Goal: Find specific page/section: Find specific page/section

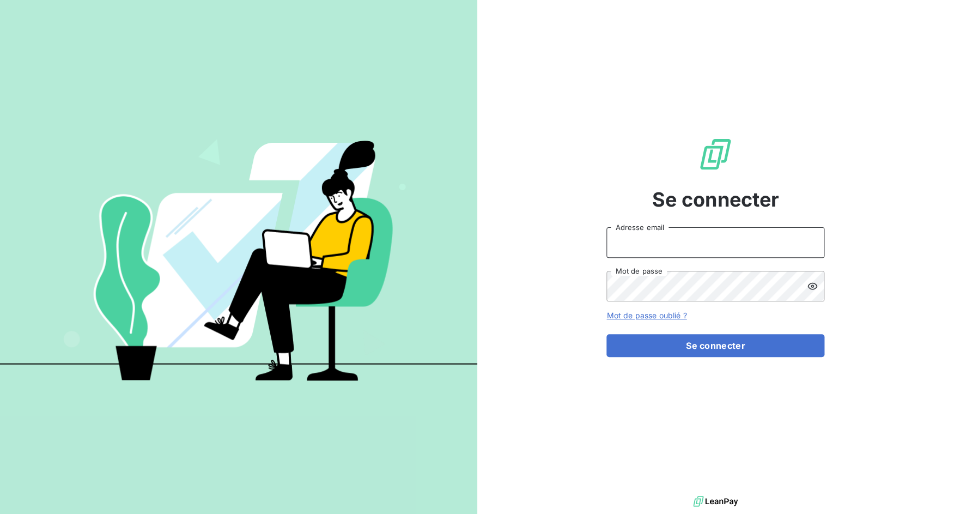
click at [614, 244] on input "Adresse email" at bounding box center [715, 242] width 218 height 31
drag, startPoint x: 646, startPoint y: 239, endPoint x: 689, endPoint y: 245, distance: 42.9
click at [689, 245] on input "admin@3dcelo" at bounding box center [715, 242] width 218 height 31
type input "admin@kreancia"
click at [606, 334] on button "Se connecter" at bounding box center [715, 345] width 218 height 23
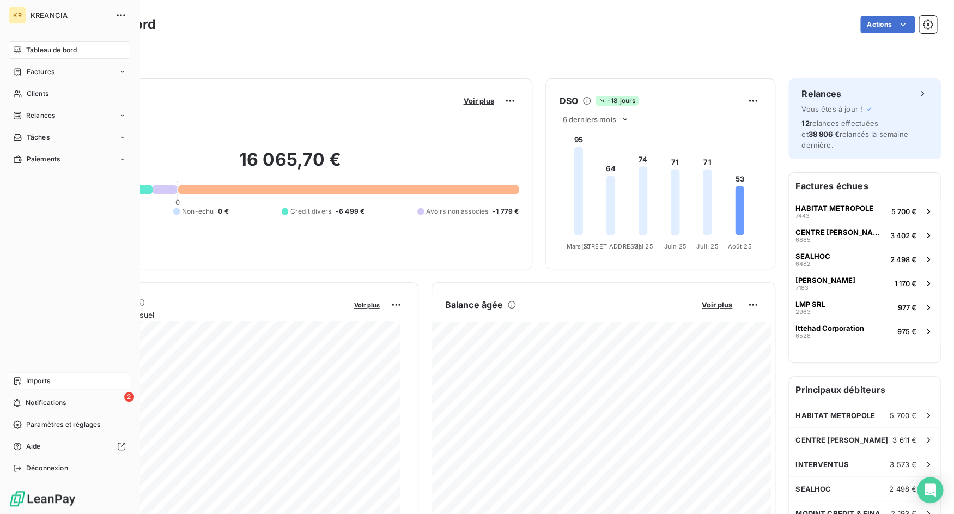
click at [41, 376] on span "Imports" at bounding box center [38, 381] width 24 height 10
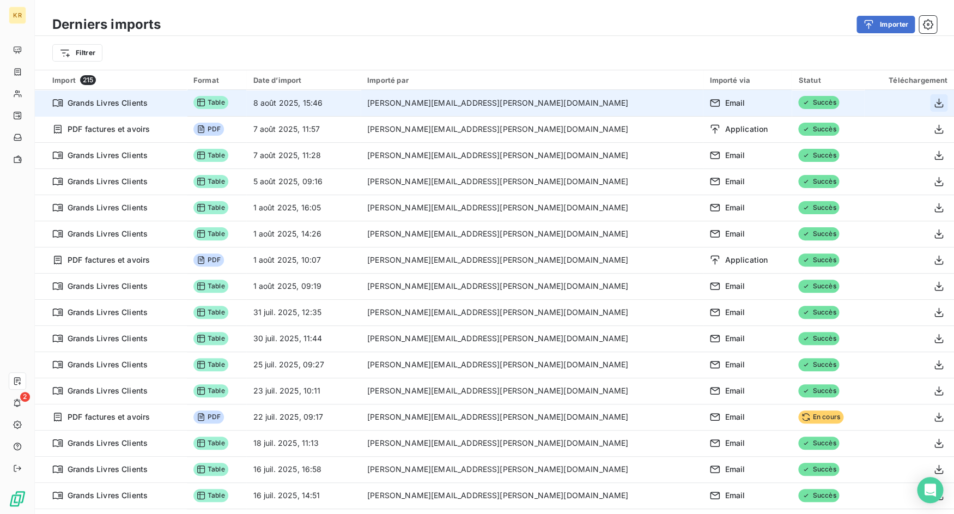
click at [934, 99] on icon "button" at bounding box center [938, 102] width 9 height 9
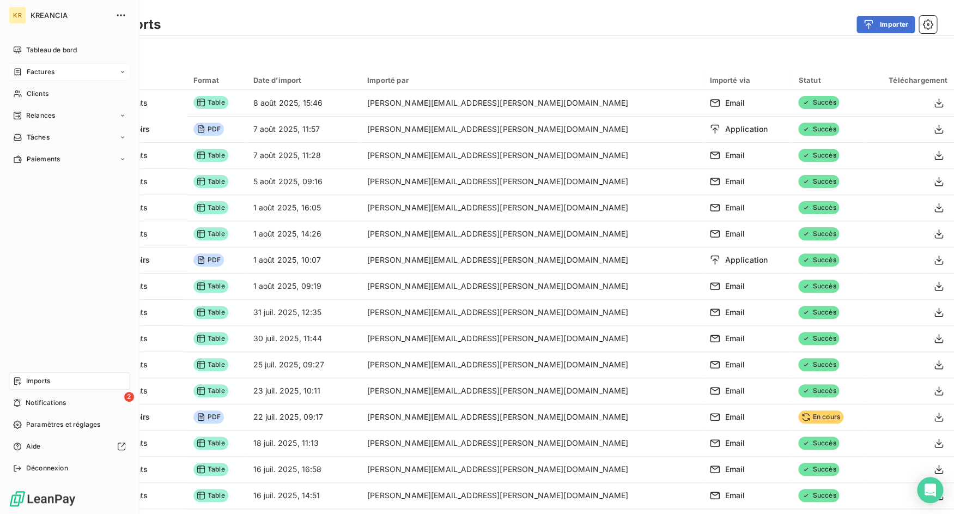
click at [19, 71] on icon at bounding box center [17, 72] width 9 height 9
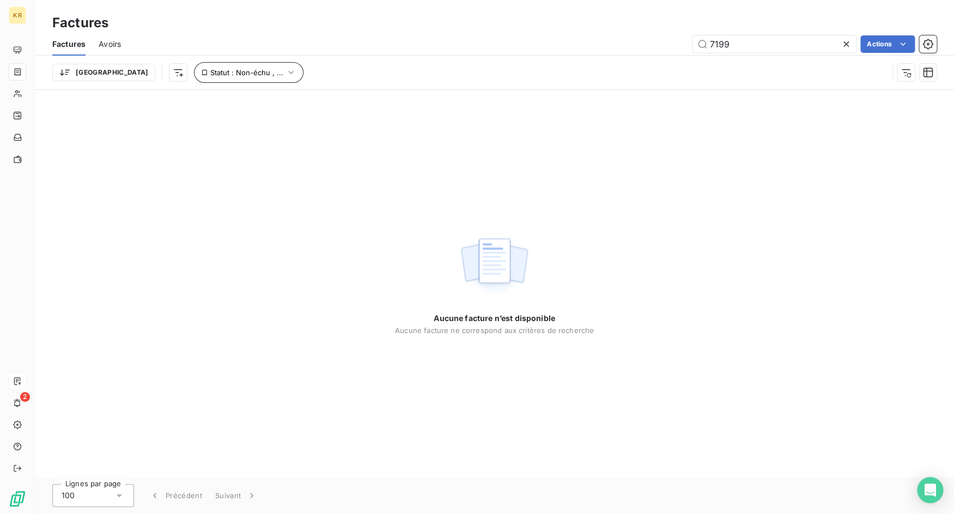
type input "7199"
click at [285, 76] on icon "button" at bounding box center [290, 72] width 11 height 11
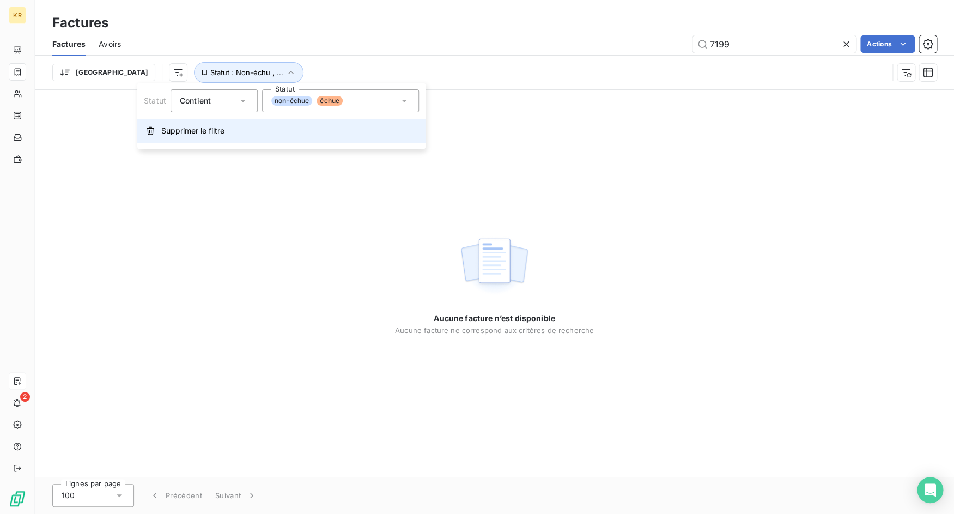
click at [229, 138] on button "Supprimer le filtre" at bounding box center [281, 131] width 288 height 24
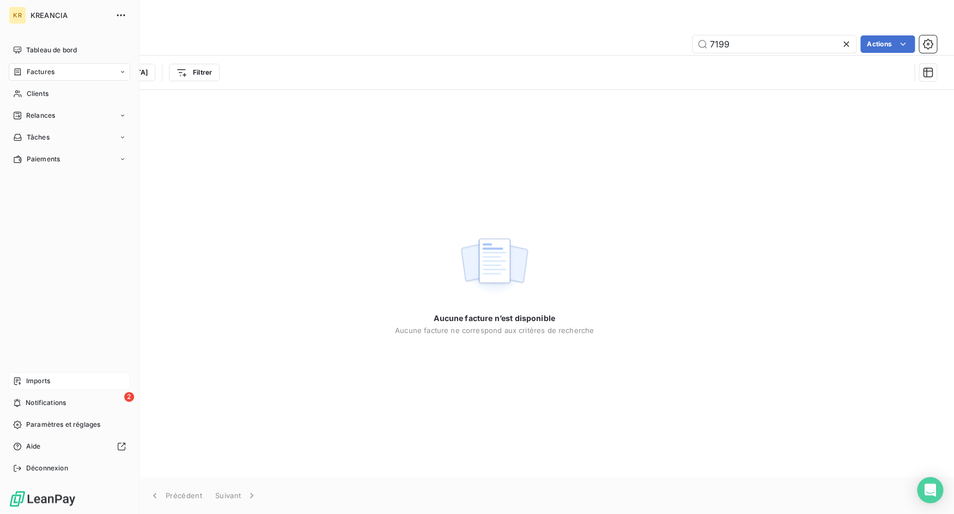
click at [11, 377] on div "Imports" at bounding box center [69, 380] width 121 height 17
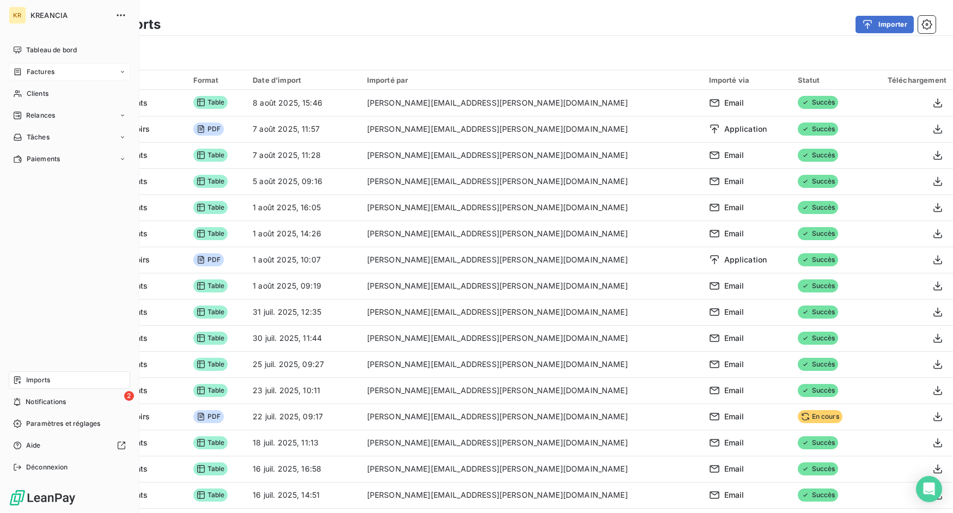
click at [29, 63] on div "Factures" at bounding box center [69, 71] width 121 height 17
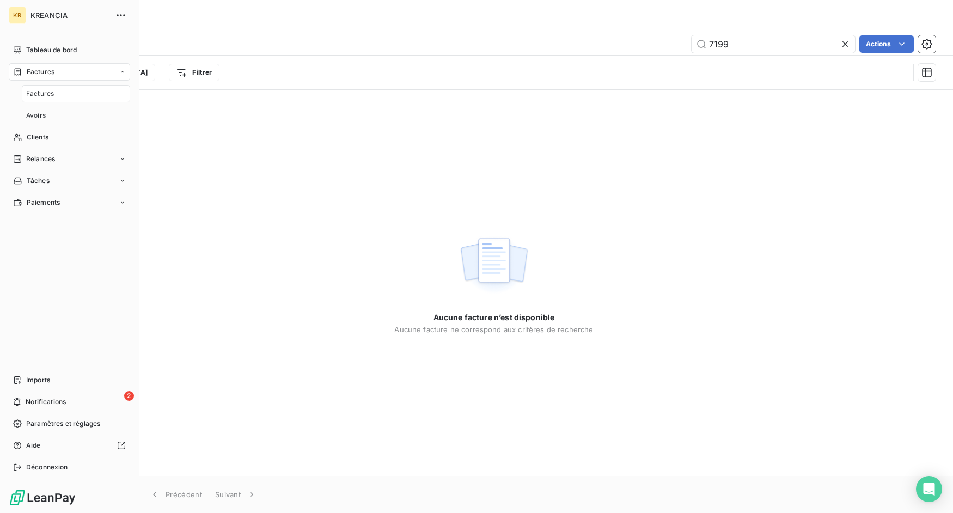
click at [51, 127] on nav "Tableau de bord Factures Factures Avoirs Clients Relances Tâches Paiements" at bounding box center [69, 126] width 121 height 170
click at [48, 139] on span "Clients" at bounding box center [38, 137] width 22 height 10
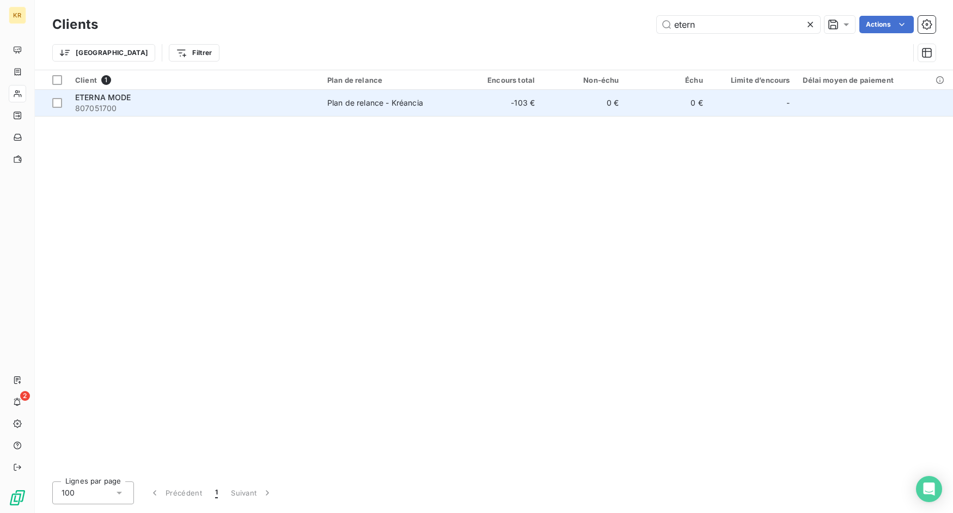
type input "etern"
click at [300, 101] on div "ETERNA MODE" at bounding box center [194, 97] width 239 height 11
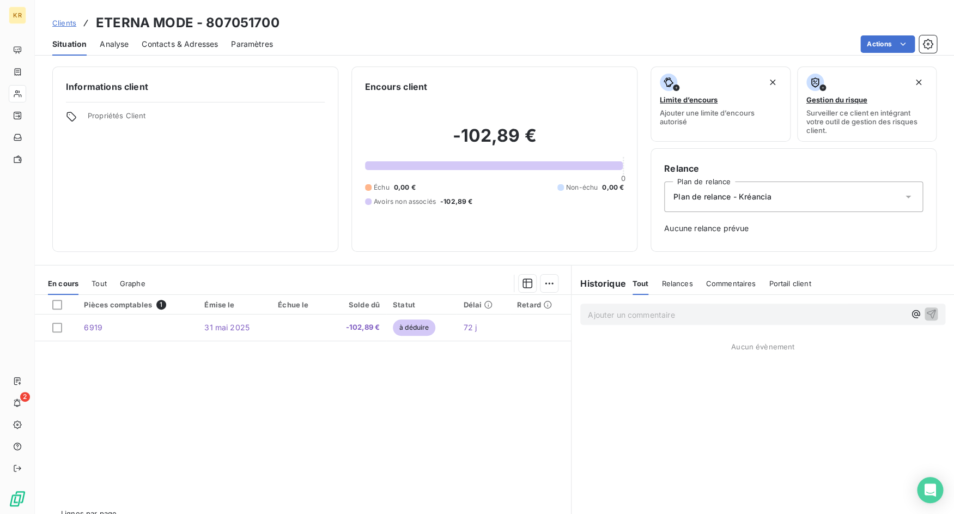
click at [103, 285] on span "Tout" at bounding box center [99, 283] width 15 height 9
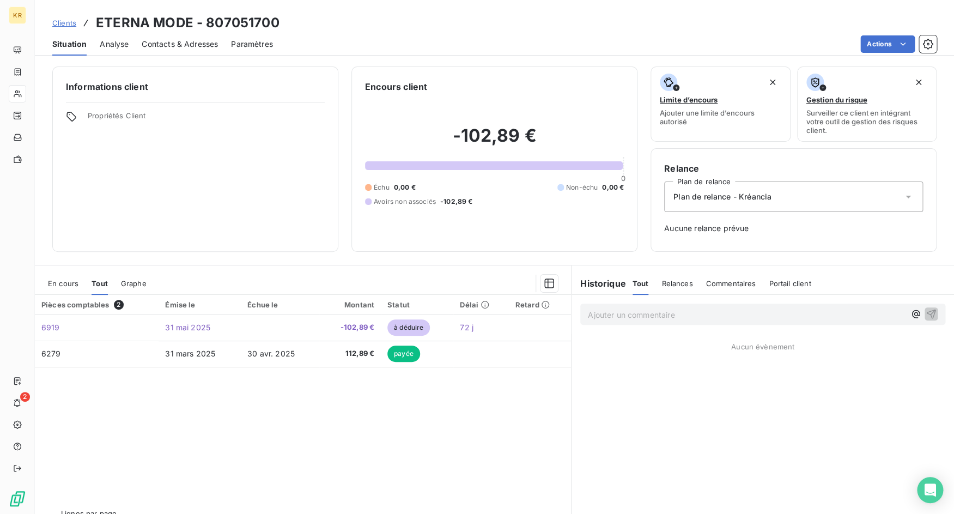
click at [65, 281] on span "En cours" at bounding box center [63, 283] width 31 height 9
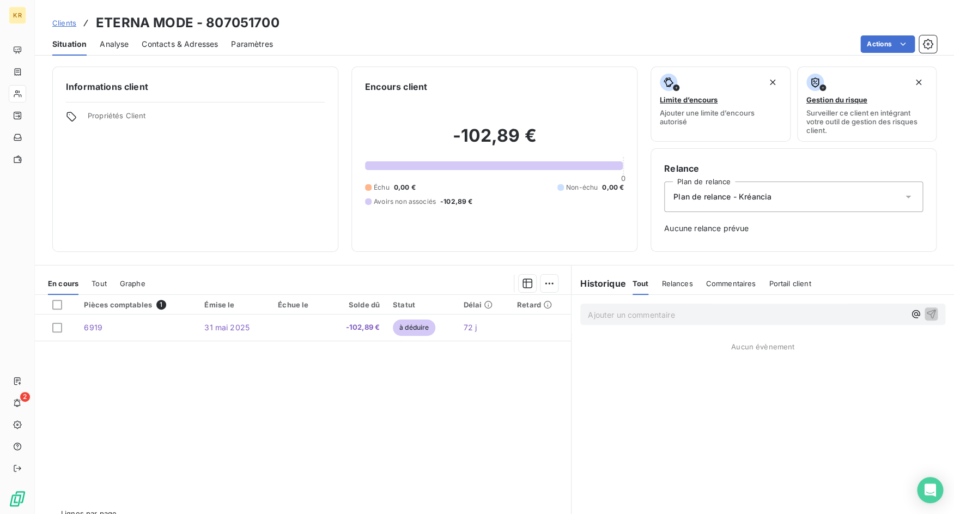
click at [65, 20] on span "Clients" at bounding box center [64, 23] width 24 height 9
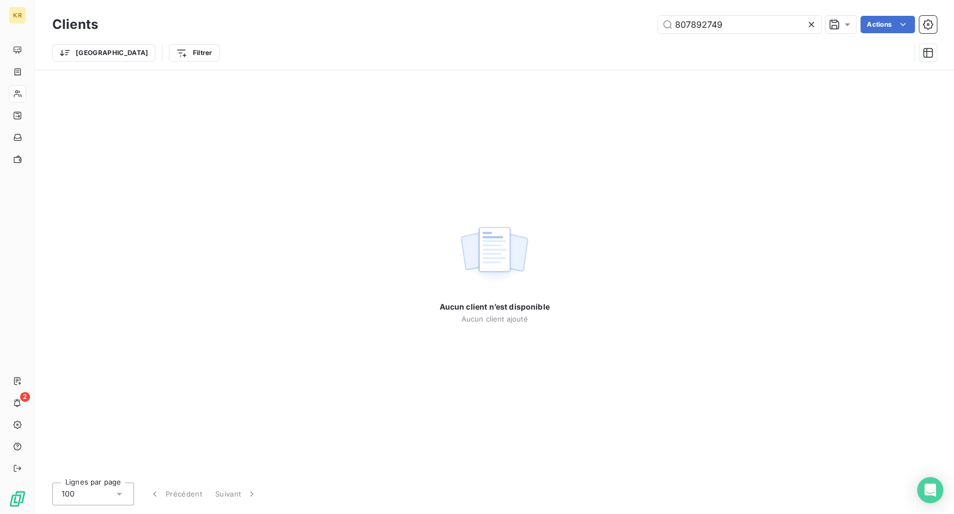
type input "807892749"
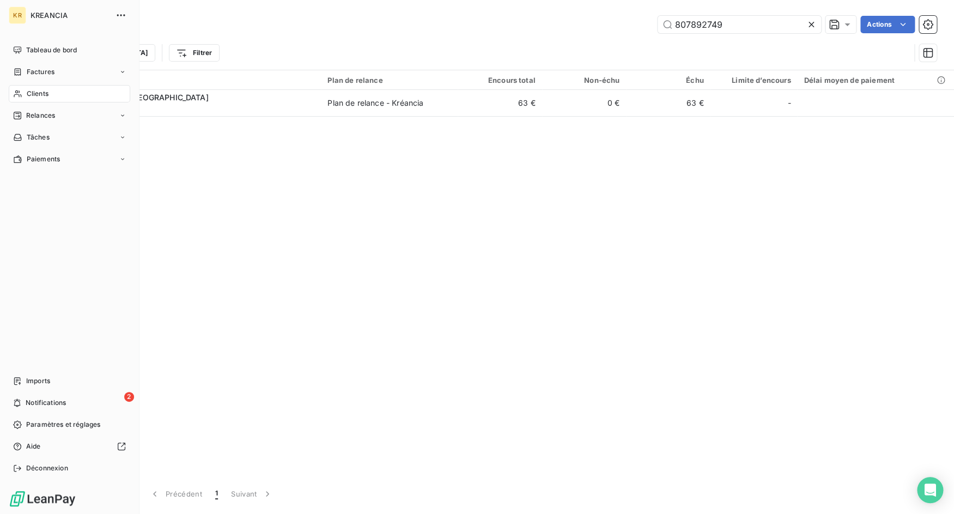
click at [23, 457] on nav "Imports 2 Notifications Paramètres et réglages Aide Déconnexion" at bounding box center [69, 424] width 121 height 105
click at [25, 470] on div "Déconnexion" at bounding box center [69, 467] width 121 height 17
